Goal: Task Accomplishment & Management: Use online tool/utility

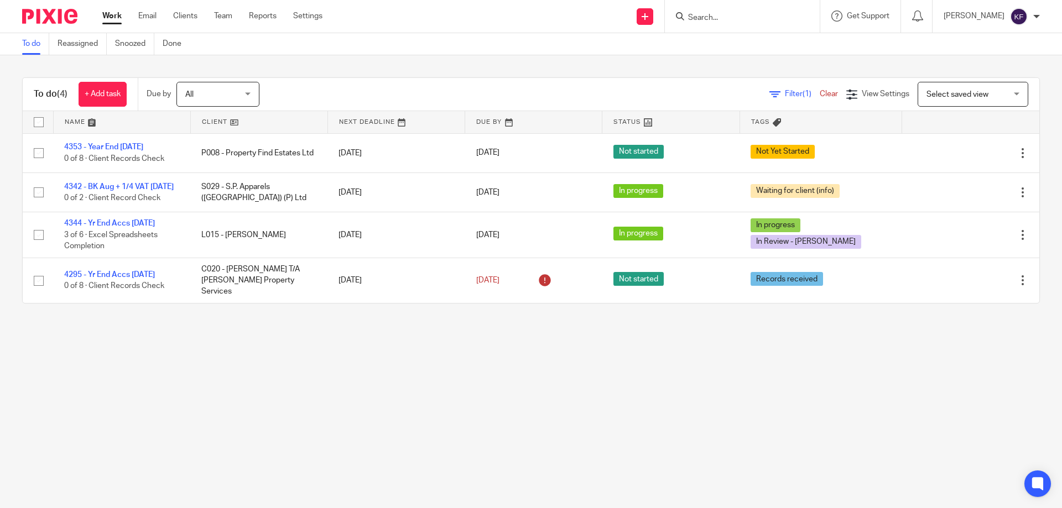
click at [351, 386] on main "To do Reassigned Snoozed Done To do (4) + Add task Due by All All [DATE] [DATE]…" at bounding box center [531, 254] width 1062 height 508
click at [715, 15] on input "Search" at bounding box center [737, 18] width 100 height 10
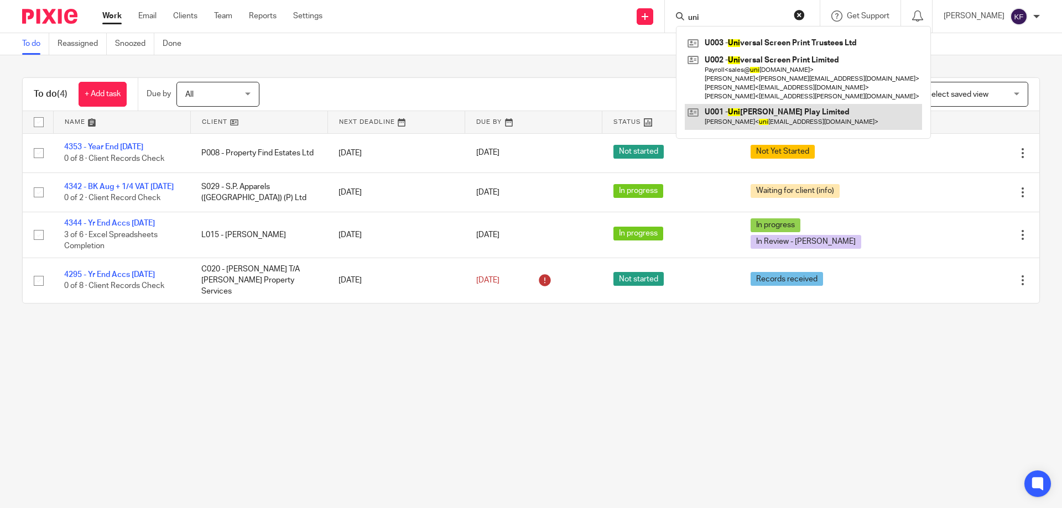
type input "uni"
click at [723, 114] on link at bounding box center [803, 116] width 237 height 25
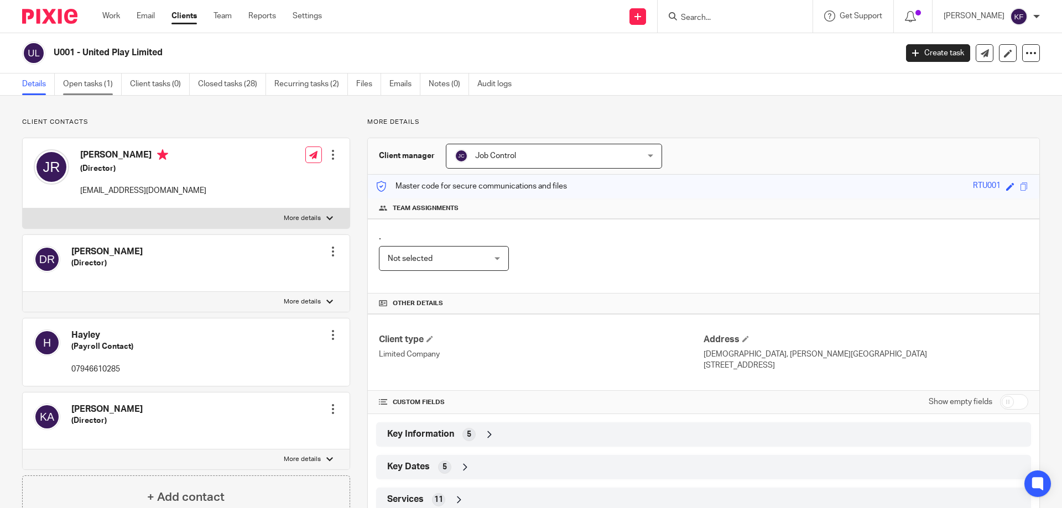
click at [91, 85] on link "Open tasks (1)" at bounding box center [92, 85] width 59 height 22
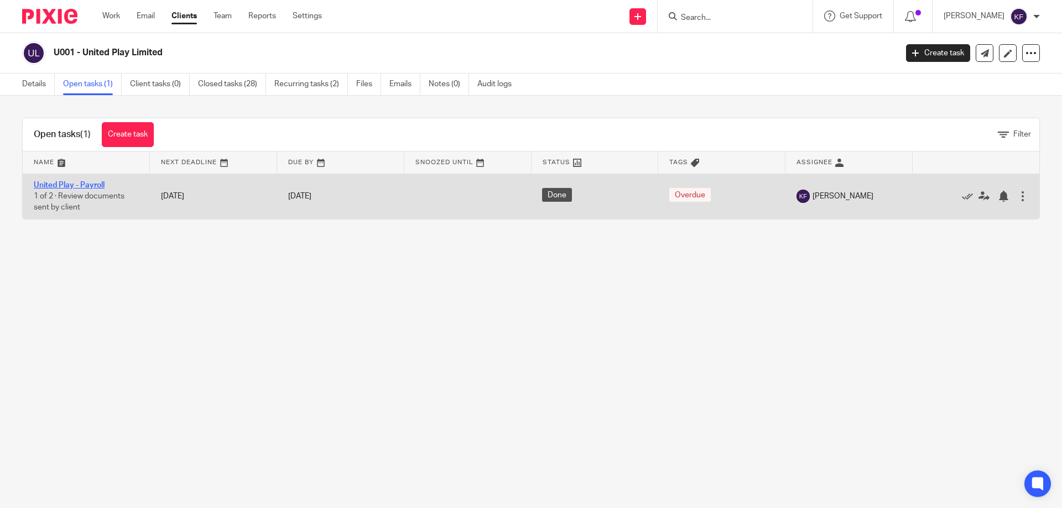
click at [86, 184] on link "United Play - Payroll" at bounding box center [69, 185] width 71 height 8
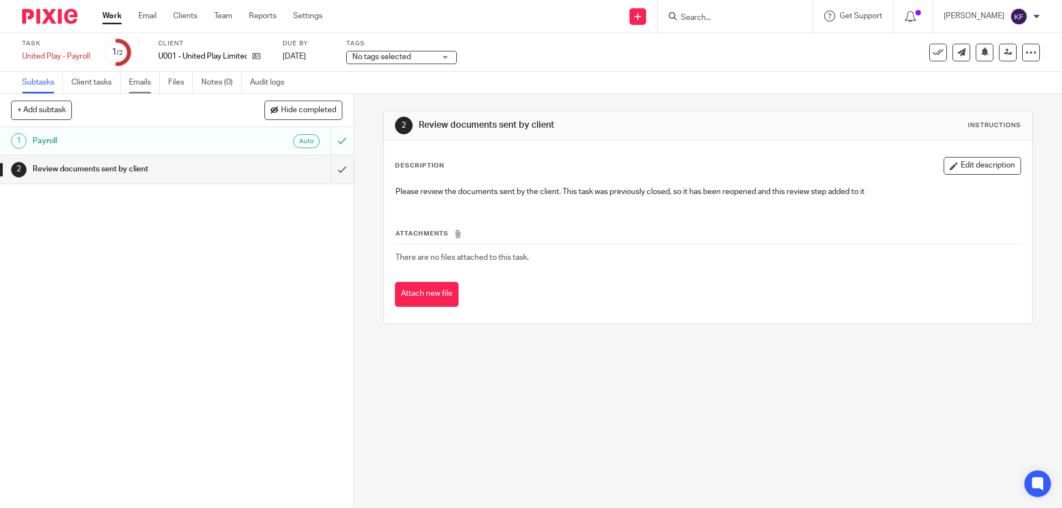
click at [147, 85] on link "Emails" at bounding box center [144, 83] width 31 height 22
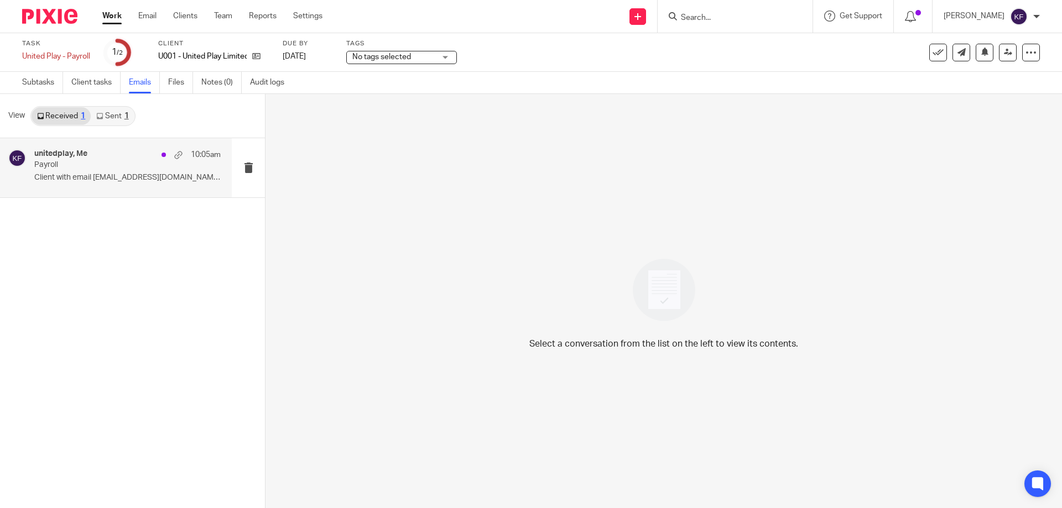
click at [137, 161] on p "Payroll" at bounding box center [108, 164] width 149 height 9
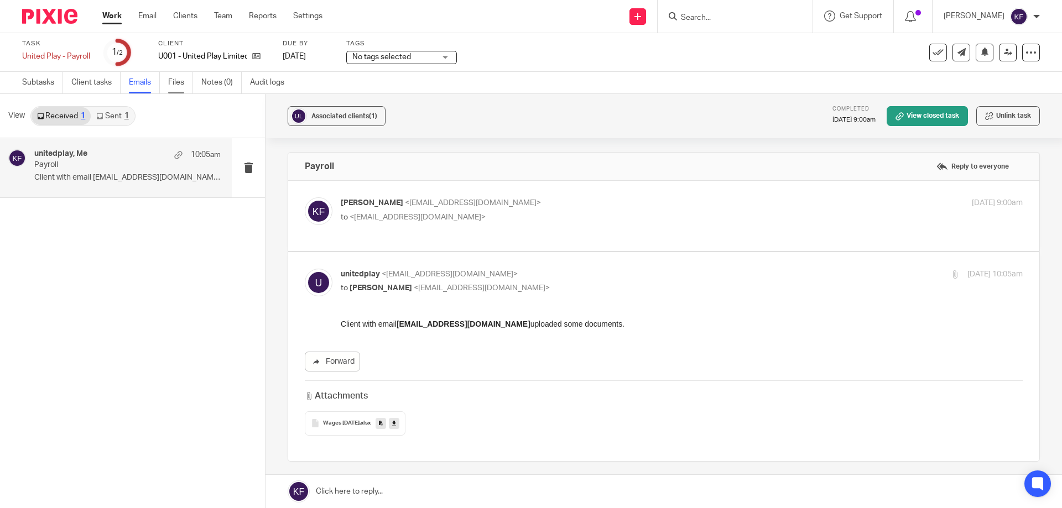
click at [183, 85] on link "Files" at bounding box center [180, 83] width 25 height 22
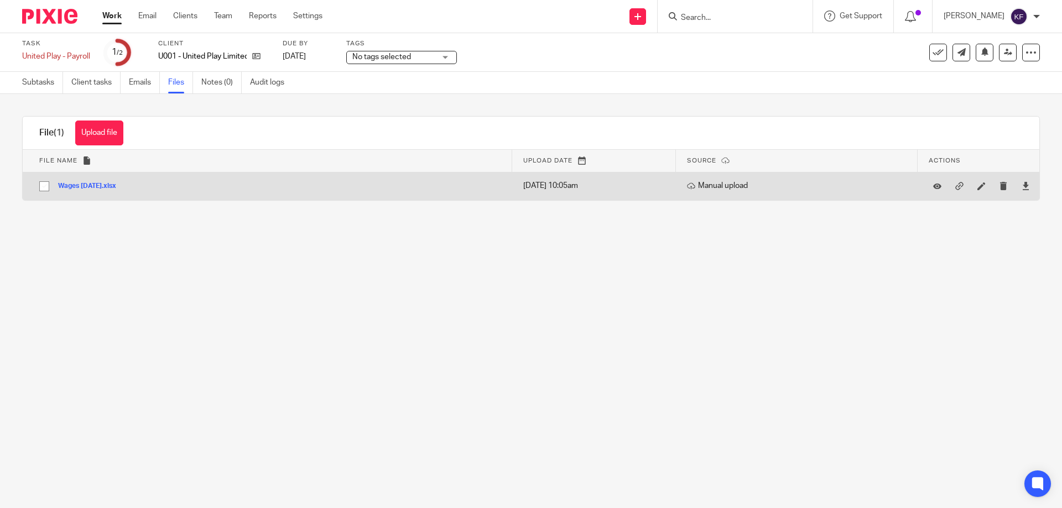
click at [108, 184] on button "Wages SEPT 25.xlsx" at bounding box center [91, 187] width 66 height 8
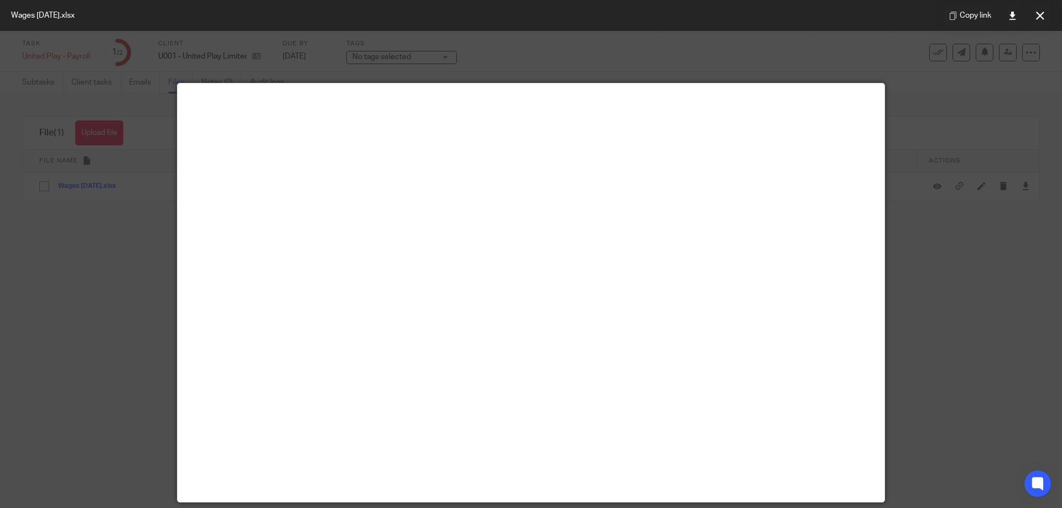
click at [984, 170] on div at bounding box center [531, 254] width 1062 height 508
click at [962, 355] on div at bounding box center [531, 254] width 1062 height 508
click at [1040, 12] on icon at bounding box center [1040, 16] width 8 height 8
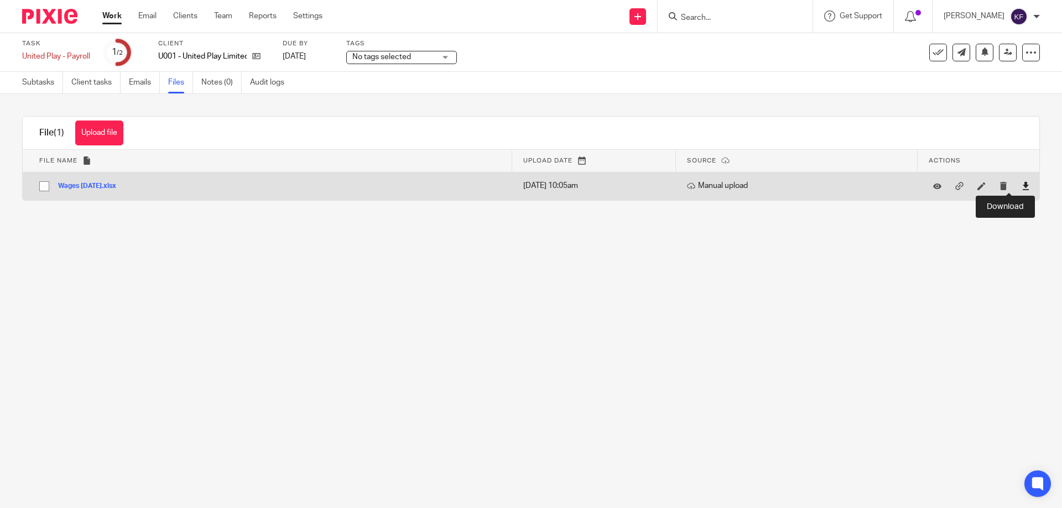
click at [1021, 187] on icon at bounding box center [1025, 186] width 8 height 8
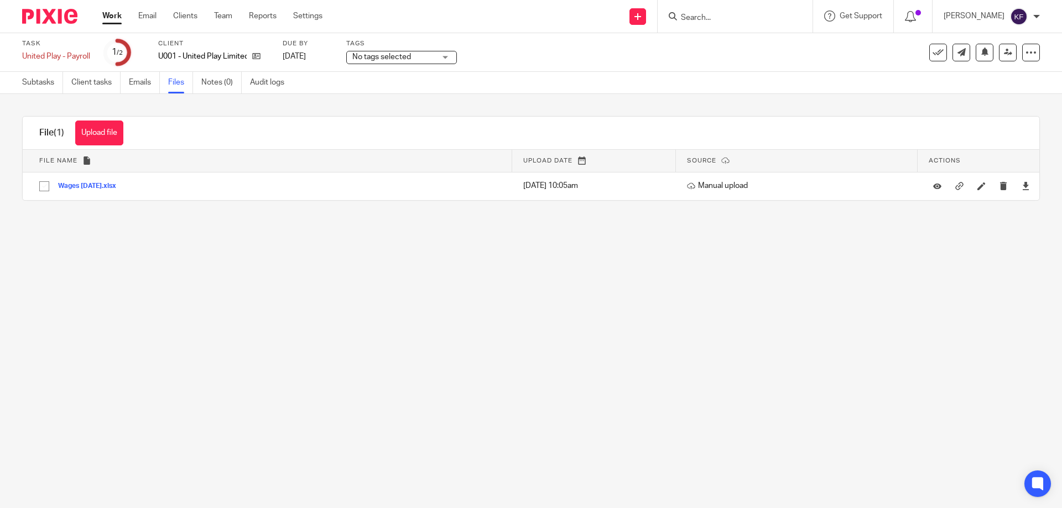
click at [699, 19] on input "Search" at bounding box center [730, 18] width 100 height 10
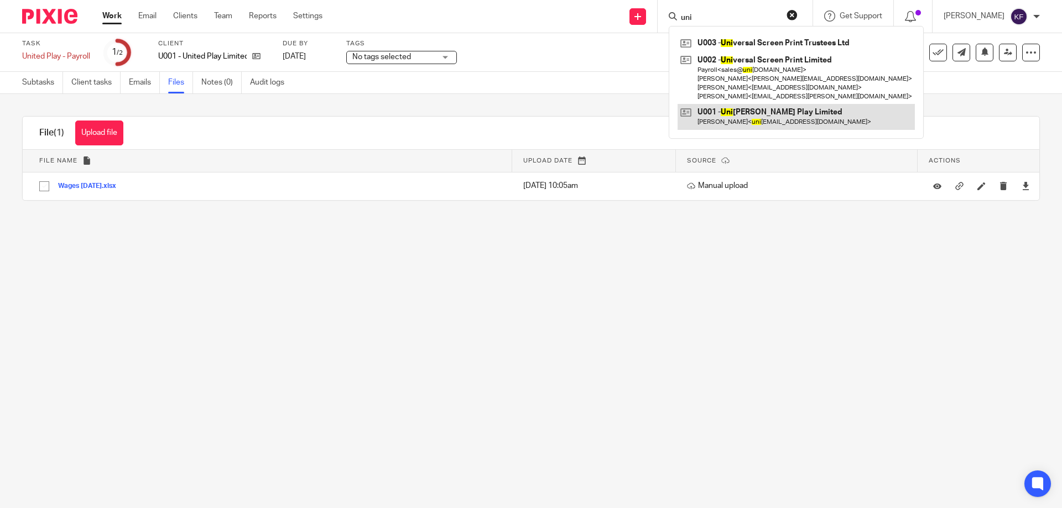
type input "uni"
click at [727, 116] on link at bounding box center [795, 116] width 237 height 25
